Goal: Information Seeking & Learning: Learn about a topic

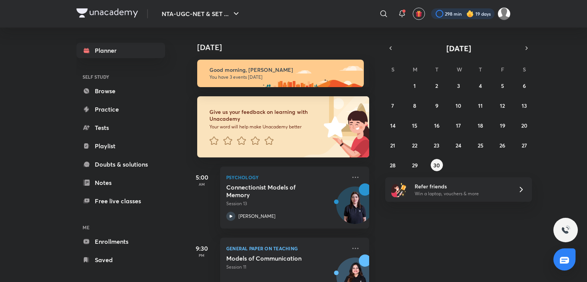
click at [451, 11] on div at bounding box center [462, 13] width 63 height 11
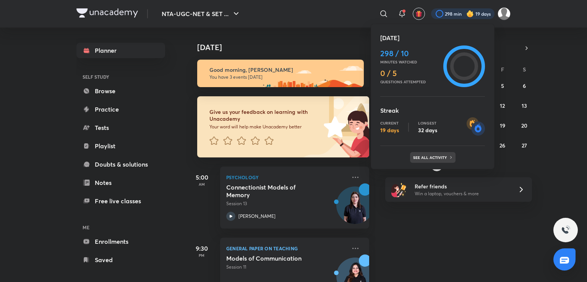
click at [431, 157] on p "See all activity" at bounding box center [431, 157] width 36 height 5
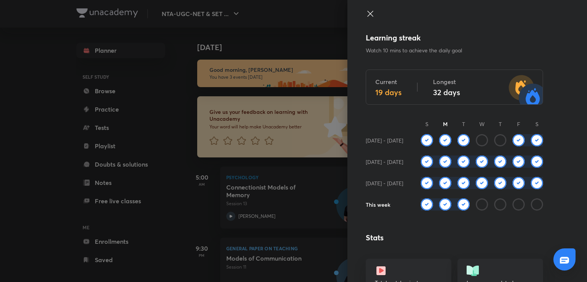
click at [366, 12] on icon at bounding box center [370, 13] width 9 height 9
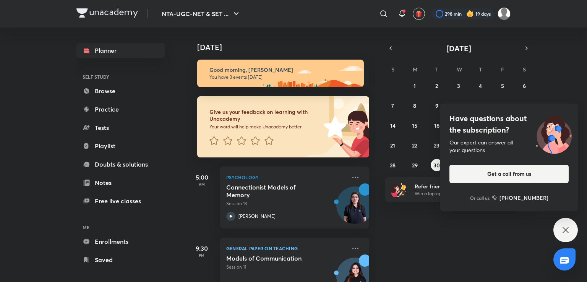
click at [564, 228] on icon at bounding box center [566, 230] width 6 height 6
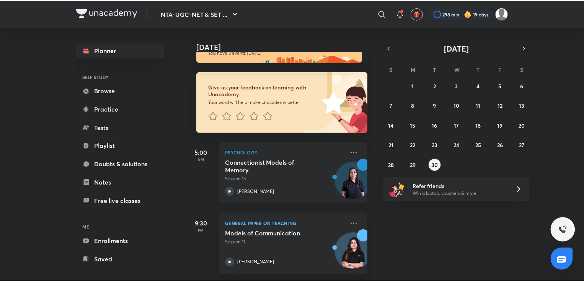
scroll to position [24, 0]
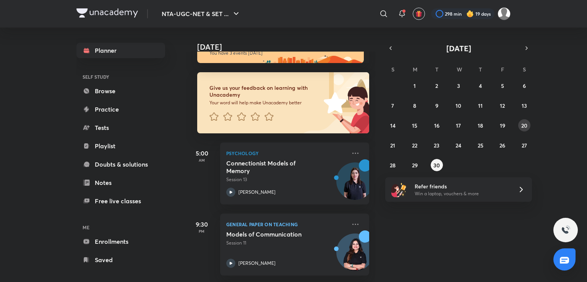
click at [524, 127] on abbr "20" at bounding box center [525, 125] width 6 height 7
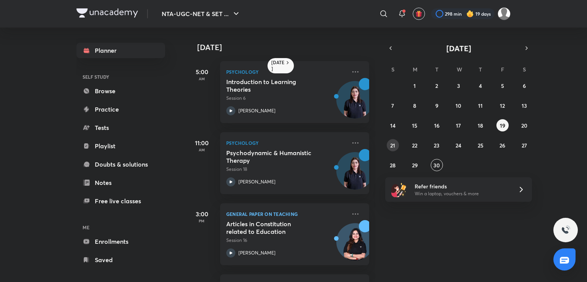
drag, startPoint x: 387, startPoint y: 146, endPoint x: 392, endPoint y: 145, distance: 5.0
click at [392, 145] on button "21" at bounding box center [393, 145] width 12 height 12
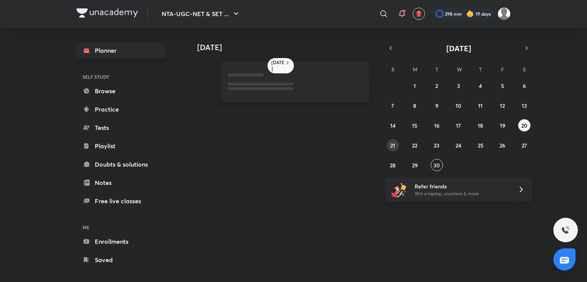
click at [392, 145] on abbr "21" at bounding box center [393, 145] width 5 height 7
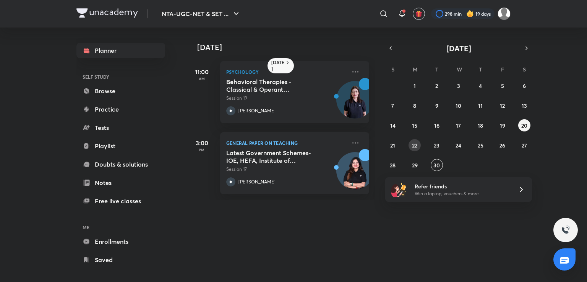
click at [416, 145] on abbr "22" at bounding box center [414, 145] width 5 height 7
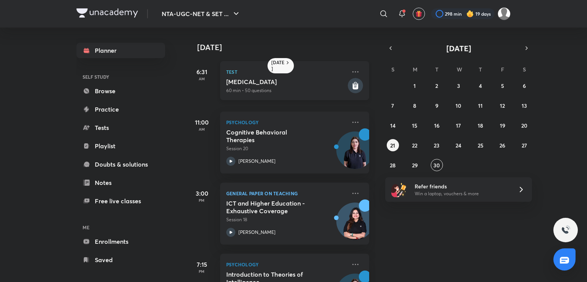
click at [352, 83] on rect at bounding box center [355, 85] width 15 height 15
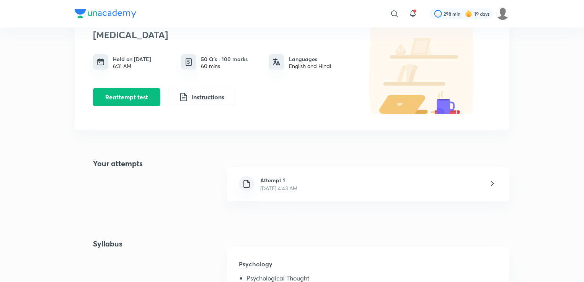
scroll to position [74, 0]
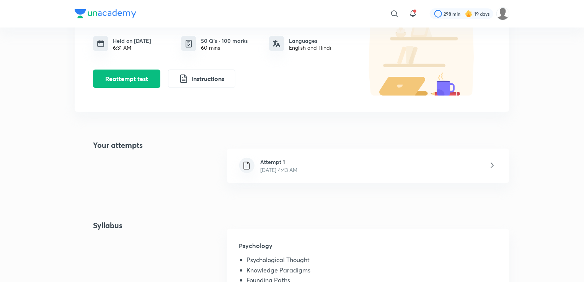
click at [286, 164] on h6 "Attempt 1" at bounding box center [278, 162] width 37 height 8
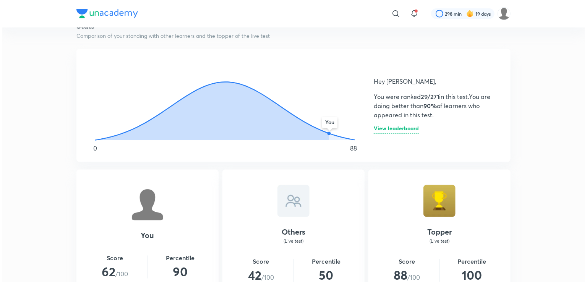
scroll to position [434, 0]
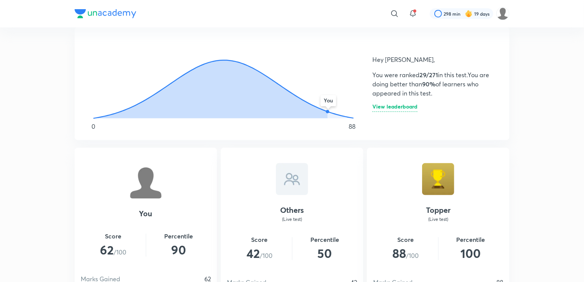
click at [384, 104] on h6 "View leaderboard" at bounding box center [394, 108] width 45 height 8
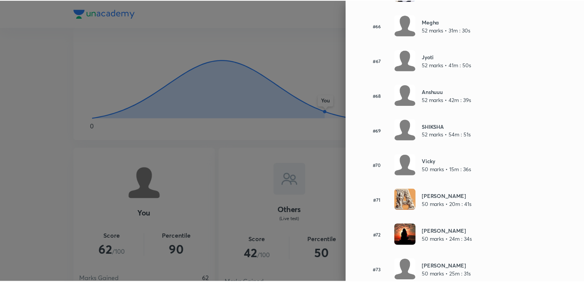
scroll to position [2362, 0]
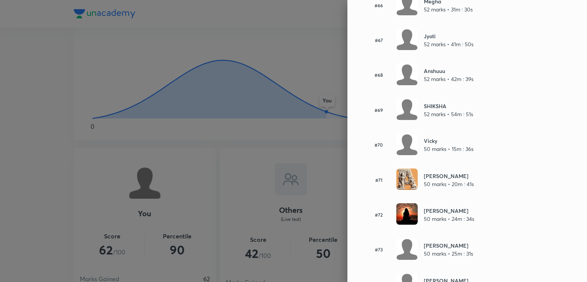
click at [315, 150] on div at bounding box center [293, 141] width 587 height 282
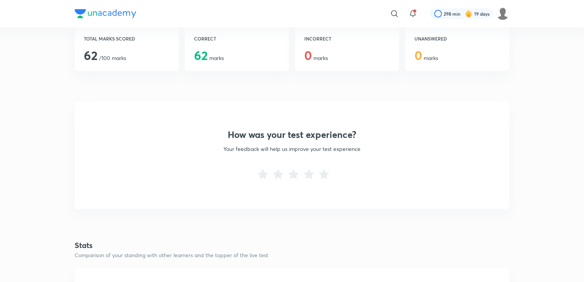
scroll to position [174, 0]
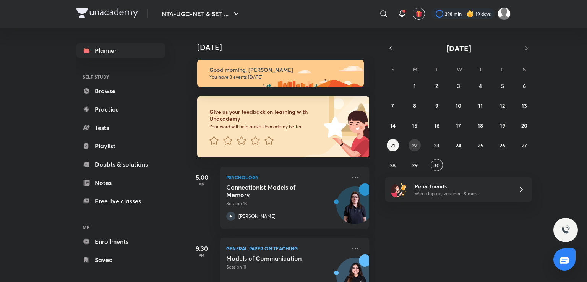
click at [410, 143] on button "22" at bounding box center [415, 145] width 12 height 12
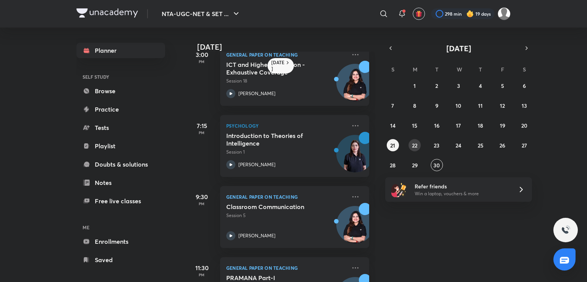
scroll to position [188, 0]
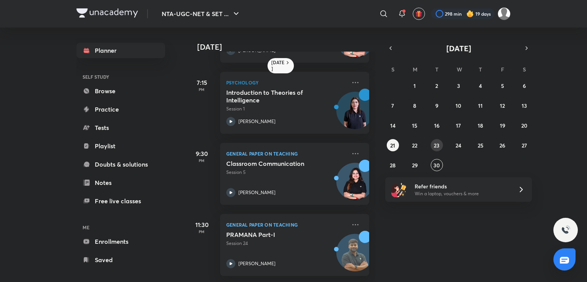
click at [438, 140] on button "23" at bounding box center [437, 145] width 12 height 12
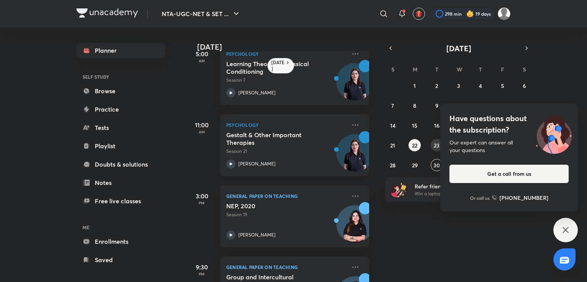
scroll to position [18, 0]
click at [285, 81] on p "Session 7" at bounding box center [286, 79] width 120 height 7
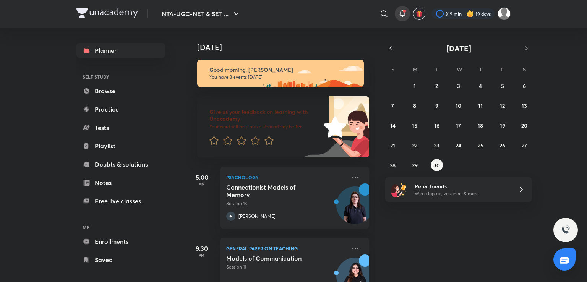
click at [405, 14] on icon at bounding box center [402, 13] width 9 height 9
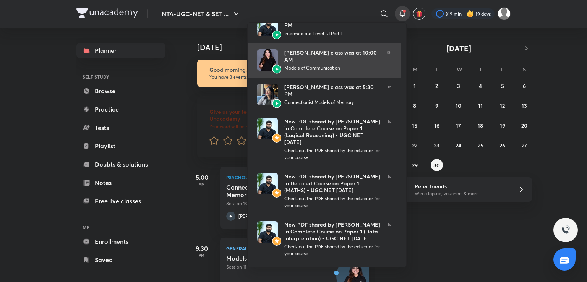
scroll to position [170, 0]
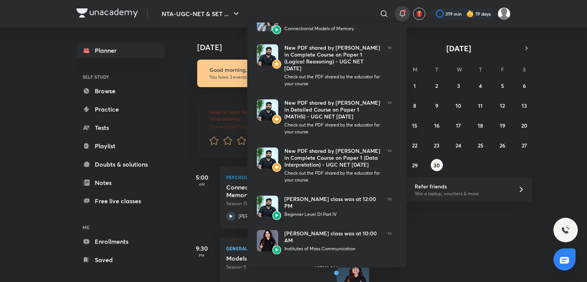
click at [420, 250] on div at bounding box center [293, 141] width 587 height 282
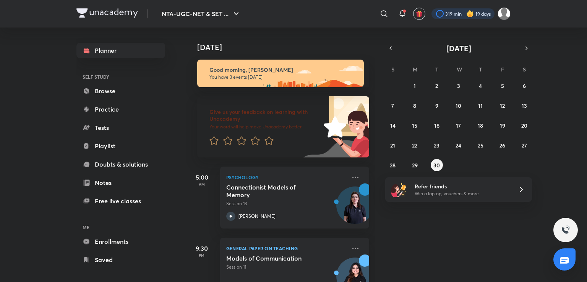
click at [442, 16] on div at bounding box center [463, 13] width 63 height 11
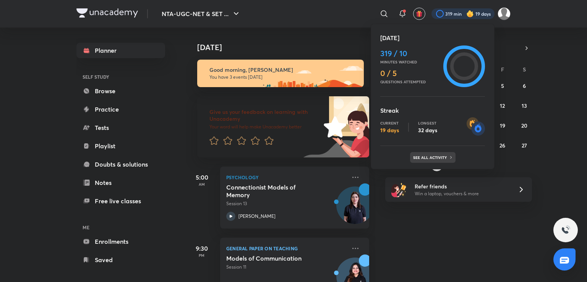
click at [426, 156] on p "See all activity" at bounding box center [431, 157] width 36 height 5
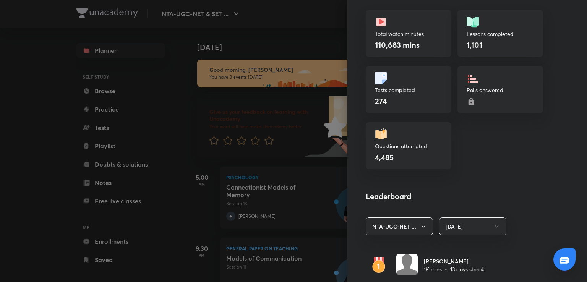
scroll to position [0, 0]
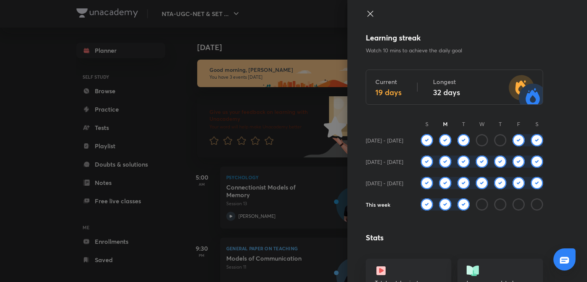
click at [366, 15] on icon at bounding box center [370, 13] width 9 height 9
